Goal: Find specific page/section: Find specific page/section

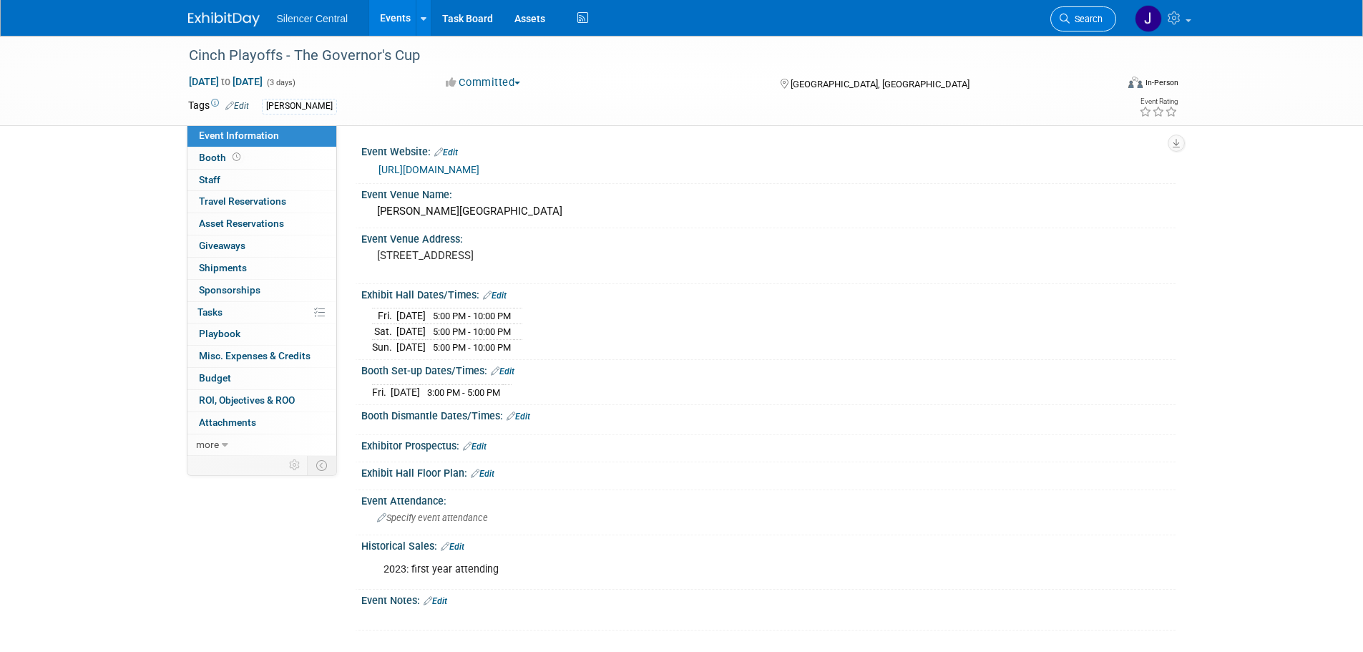
click at [1087, 22] on span "Search" at bounding box center [1086, 19] width 33 height 11
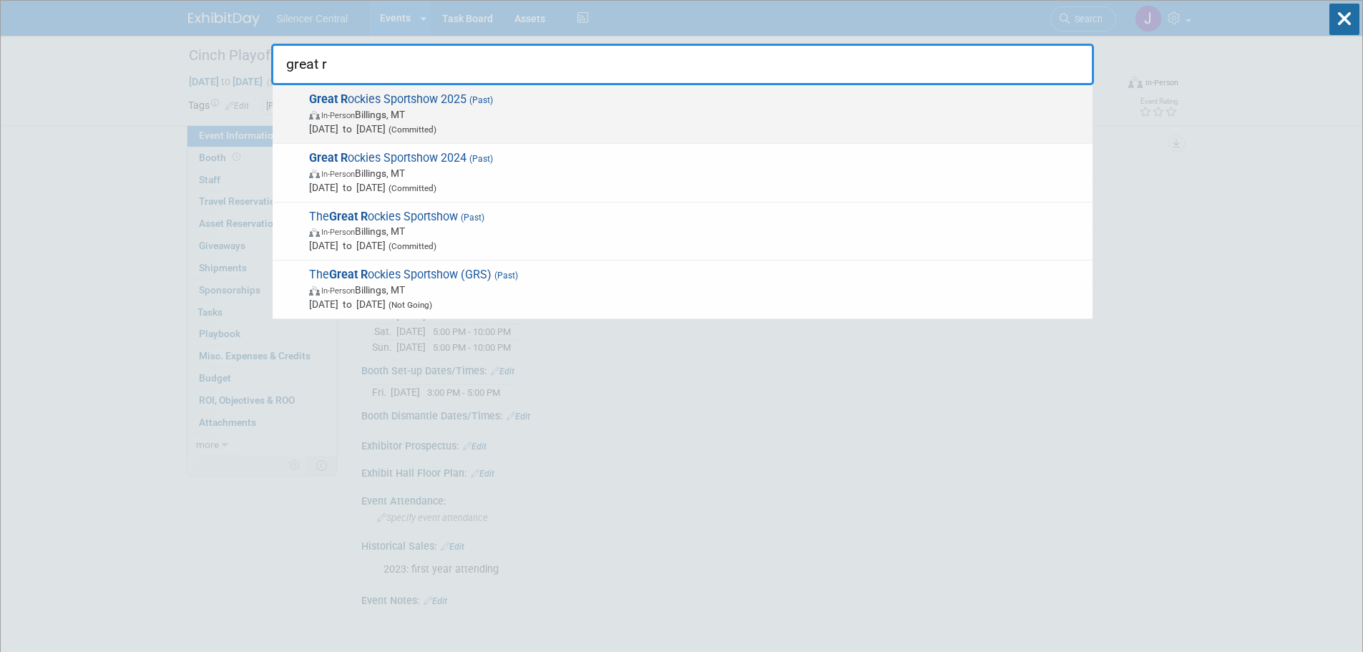
type input "great r"
click at [516, 100] on span "Great R ockies Sportshow 2025 (Past) In-Person Billings, MT [DATE] to [DATE] (C…" at bounding box center [695, 114] width 781 height 44
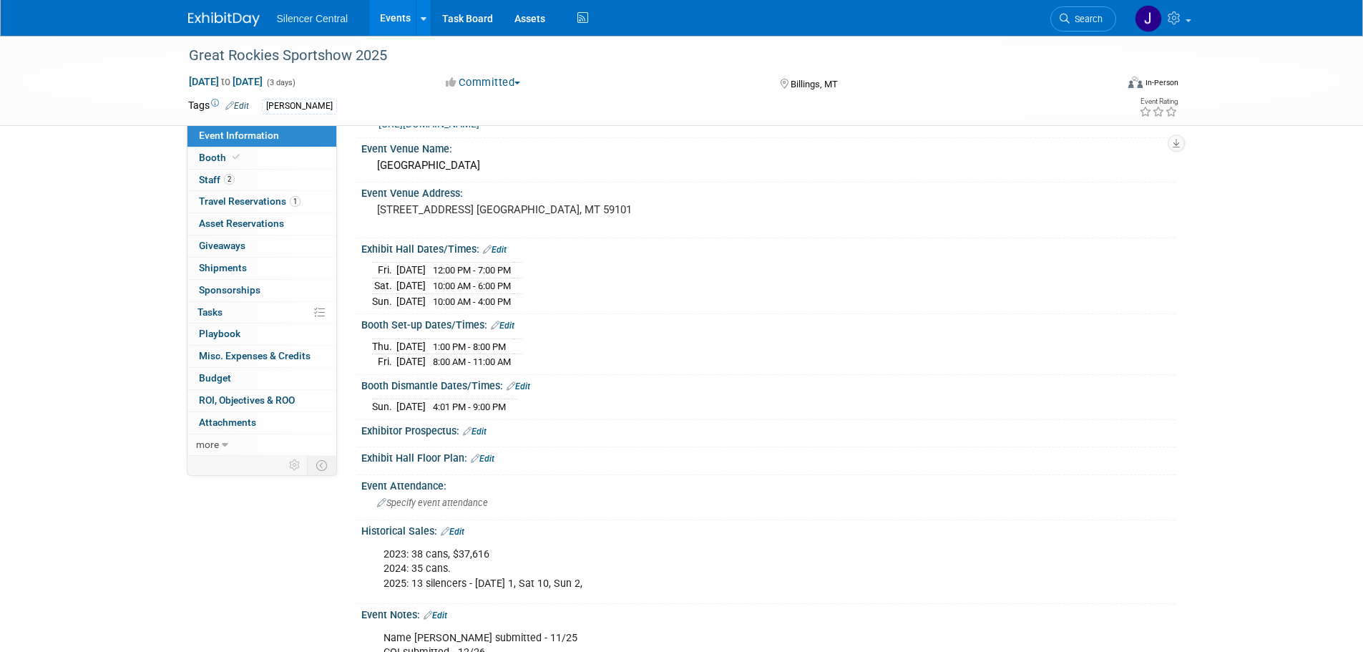
scroll to position [72, 0]
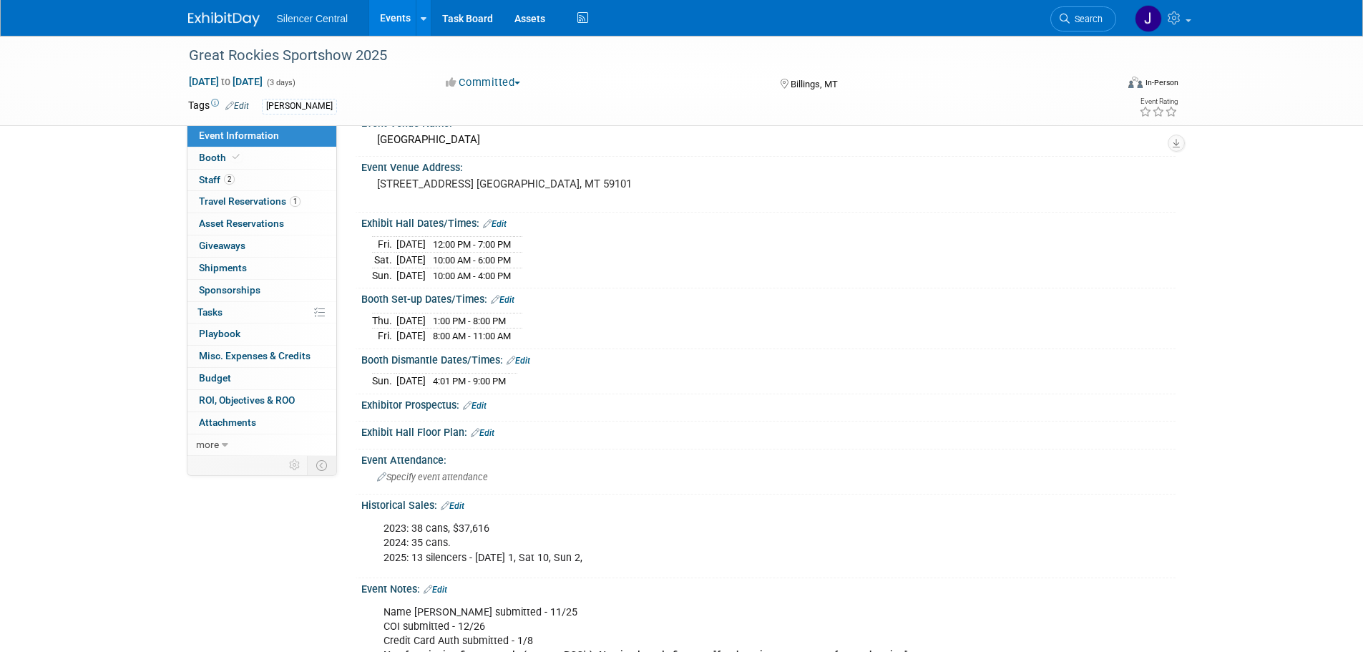
click at [233, 14] on img at bounding box center [224, 19] width 72 height 14
